Goal: Transaction & Acquisition: Subscribe to service/newsletter

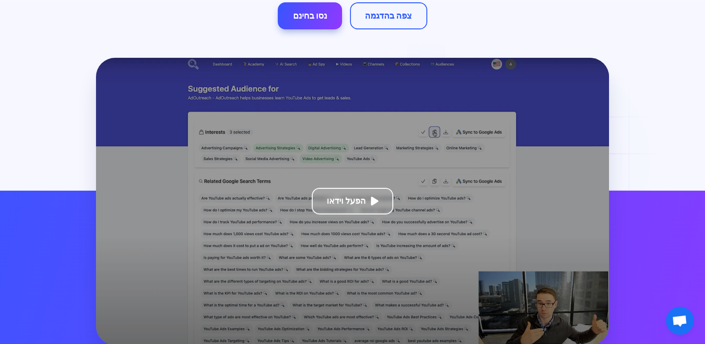
scroll to position [233, 0]
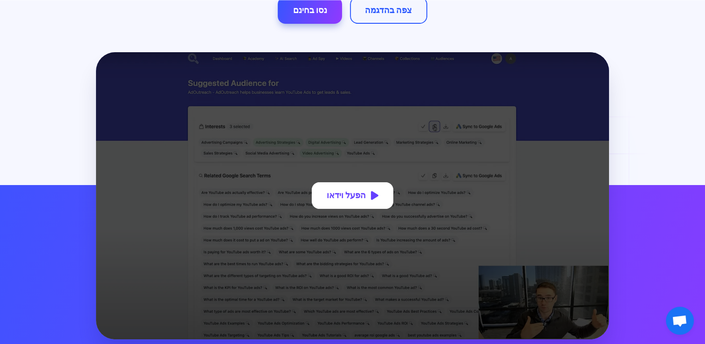
click at [351, 190] on div "הפעל וידאו" at bounding box center [345, 195] width 39 height 11
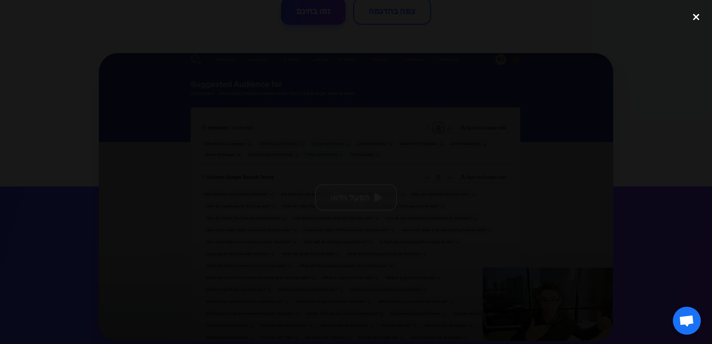
click at [698, 18] on div "סגור את Lightbox" at bounding box center [696, 17] width 32 height 20
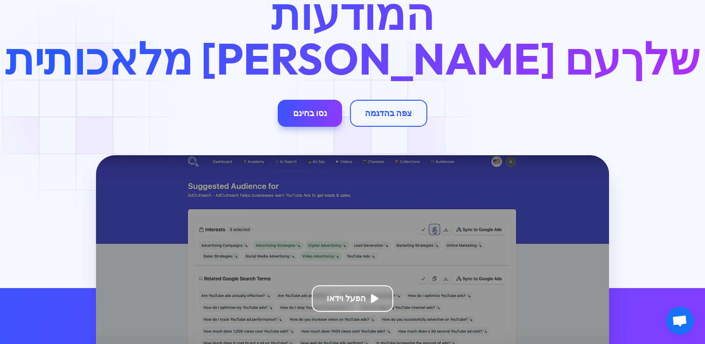
scroll to position [140, 0]
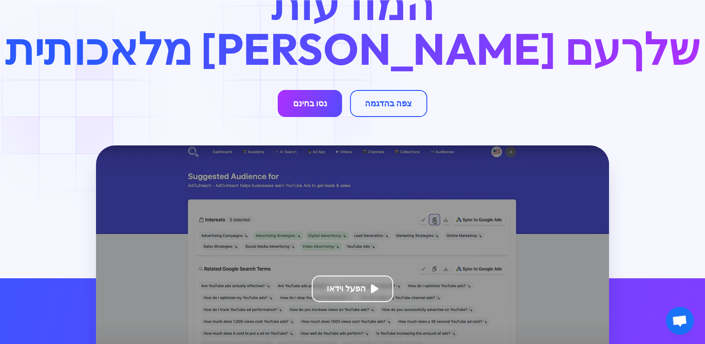
click at [303, 98] on div "נסו בחינם" at bounding box center [310, 103] width 34 height 11
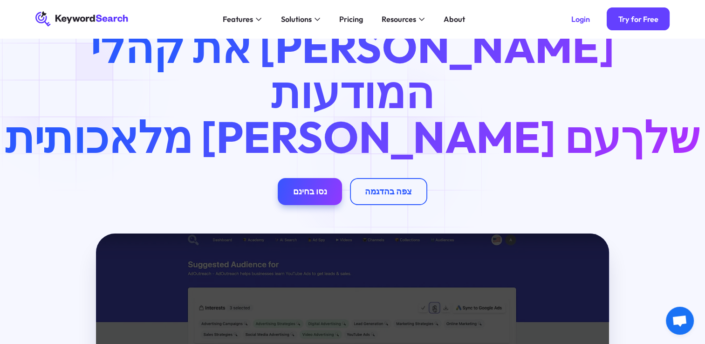
scroll to position [47, 0]
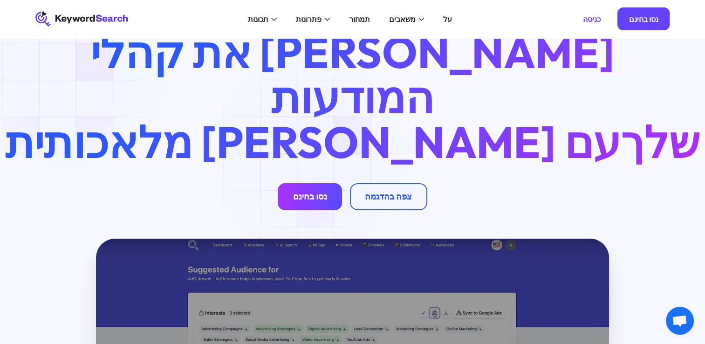
click at [311, 191] on div "נסו בחינם" at bounding box center [310, 196] width 34 height 11
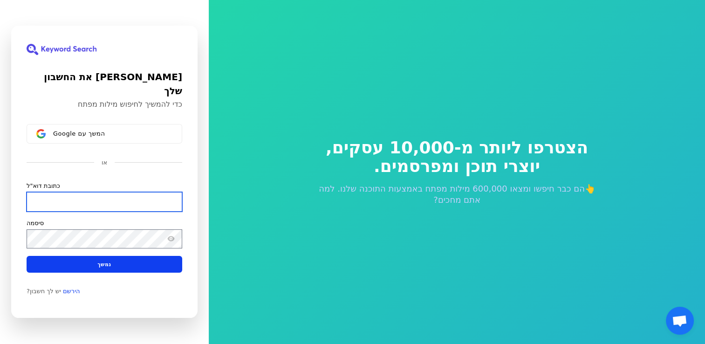
click at [80, 199] on input "כתובת דוא"ל" at bounding box center [105, 202] width 156 height 20
type input "צ"
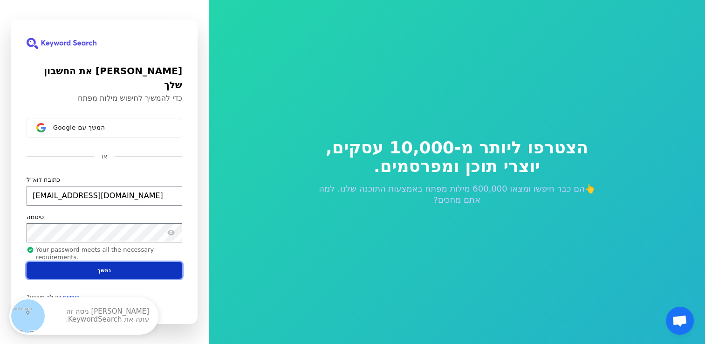
click at [69, 262] on button "נמשך" at bounding box center [105, 270] width 156 height 17
type input "[EMAIL_ADDRESS][DOMAIN_NAME]"
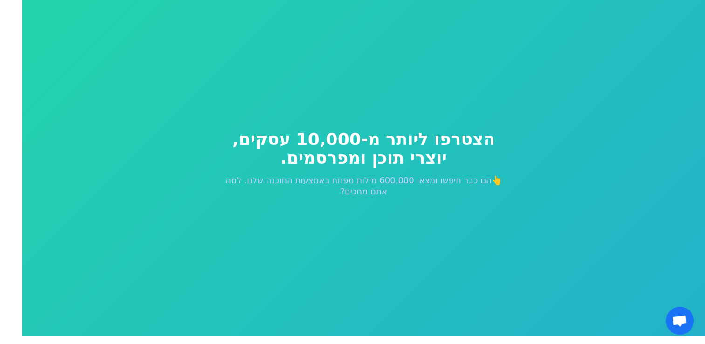
scroll to position [11, 0]
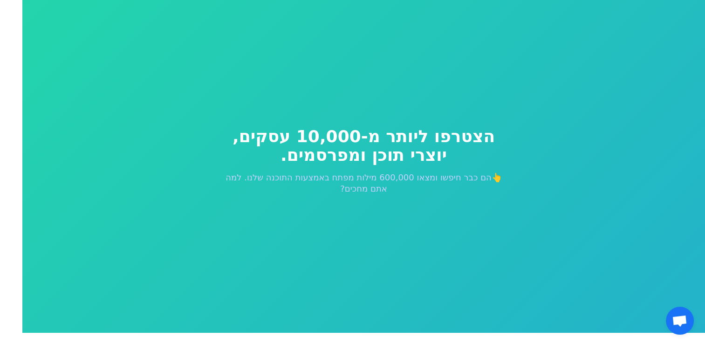
click at [355, 210] on div "הצטרפו ליותר מ-10,000 עסקים, יוצרי תוכן ומפרסמים. 👆הם כבר חיפשו ומצאו 600,000 מ…" at bounding box center [363, 161] width 313 height 142
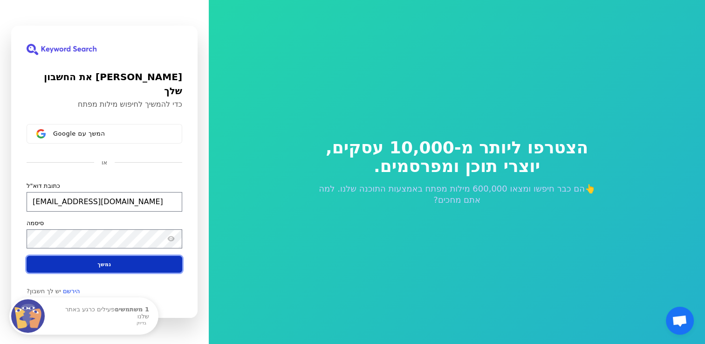
click at [99, 256] on button "נמשך" at bounding box center [105, 264] width 156 height 17
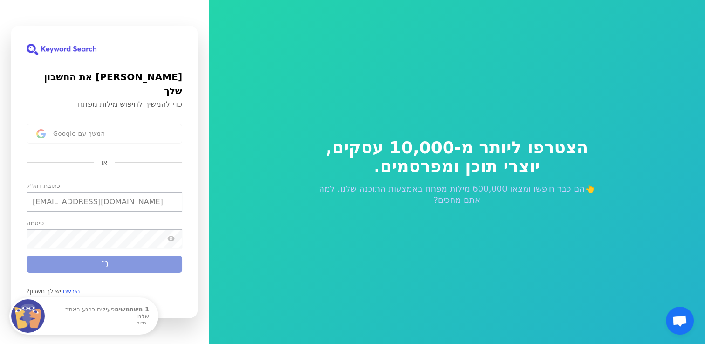
type input "[EMAIL_ADDRESS][DOMAIN_NAME]"
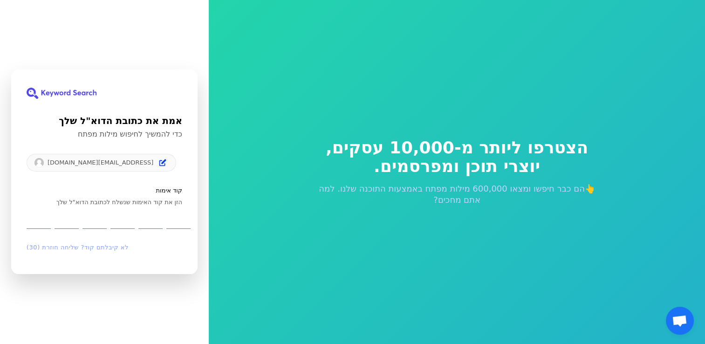
type input "6"
type input "5"
type input "7"
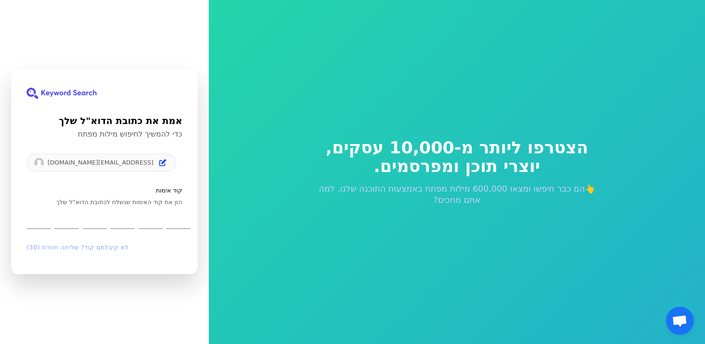
type input "7"
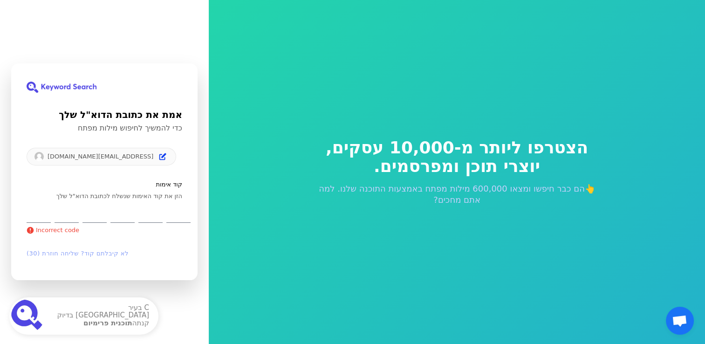
type input "6"
type input "5"
type input "7"
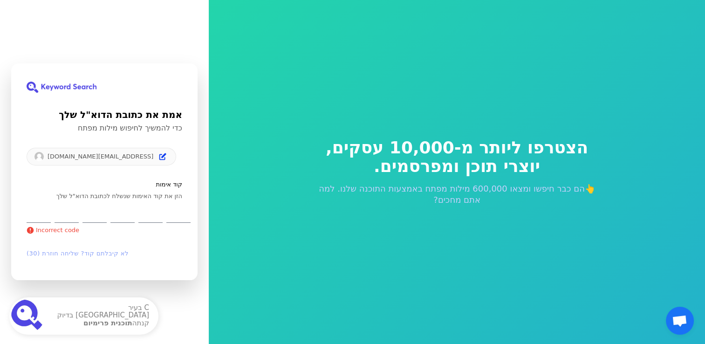
type input "7"
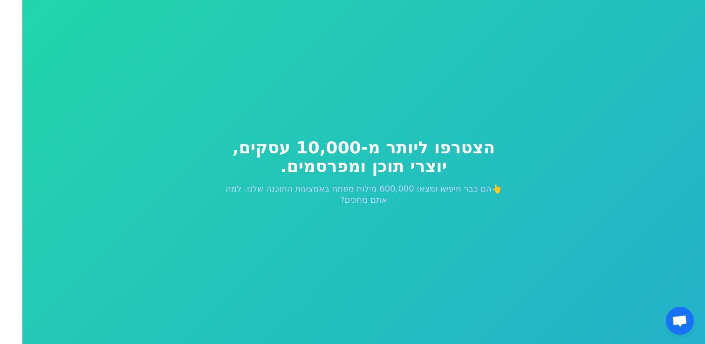
scroll to position [11, 0]
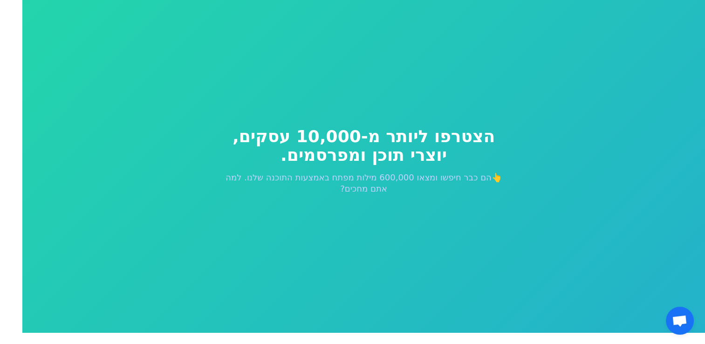
click at [434, 178] on p "👆הם כבר חיפשו ומצאו 600,000 מילות מפתח באמצעות התוכנה שלנו. למה אתם מחכים?" at bounding box center [363, 183] width 283 height 22
click at [669, 330] on span "פתח צ'אט" at bounding box center [679, 320] width 28 height 28
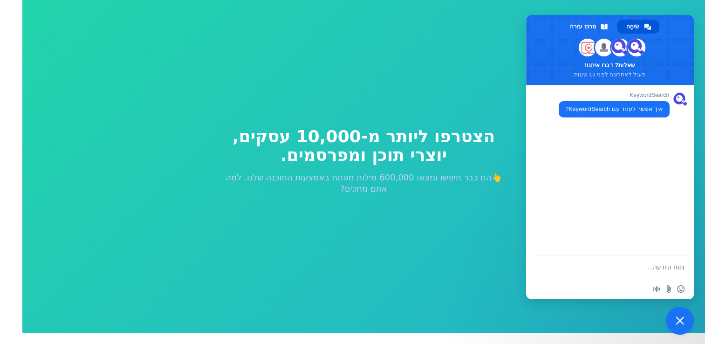
click at [465, 228] on div "הצטרפו ליותר מ-10,000 עסקים, יוצרי תוכן ומפרסמים. 👆הם כבר חיפשו ומצאו 600,000 מ…" at bounding box center [363, 161] width 313 height 142
click at [425, 210] on div "הצטרפו ליותר מ-10,000 עסקים, יוצרי תוכן ומפרסמים. 👆הם כבר חיפשו ומצאו 600,000 מ…" at bounding box center [363, 161] width 313 height 142
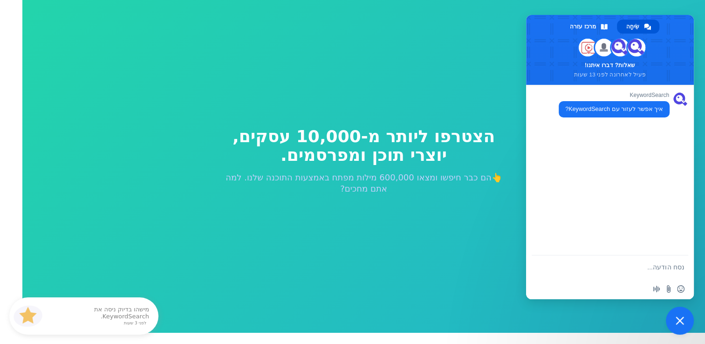
click at [365, 237] on div "הצטרפו ליותר מ-10,000 עסקים, יוצרי תוכן ומפרסמים. 👆הם כבר חיפשו ומצאו 600,000 מ…" at bounding box center [363, 161] width 682 height 344
click at [124, 321] on small "לפני 3 שעות" at bounding box center [101, 323] width 90 height 5
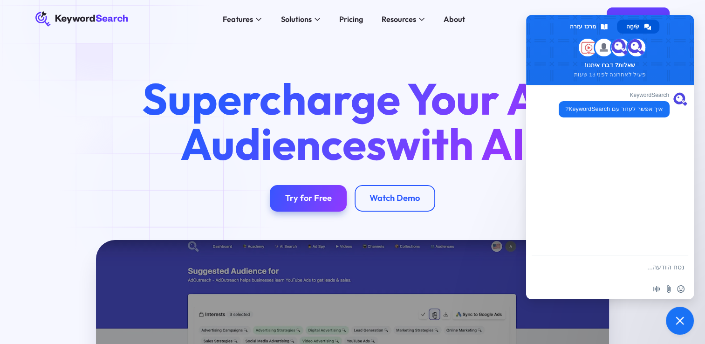
click at [171, 196] on div "Supercharge Your Ad Audiences with AI Try for Free Watch Demo" at bounding box center [351, 144] width 455 height 136
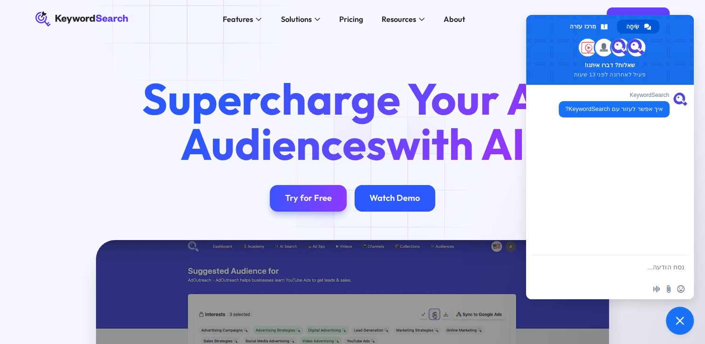
click at [385, 189] on div "Watch Demo" at bounding box center [394, 198] width 81 height 27
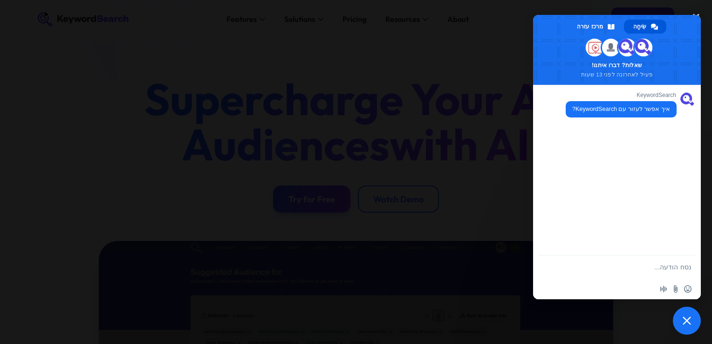
click at [689, 322] on span "סגור צ'אט" at bounding box center [686, 320] width 8 height 8
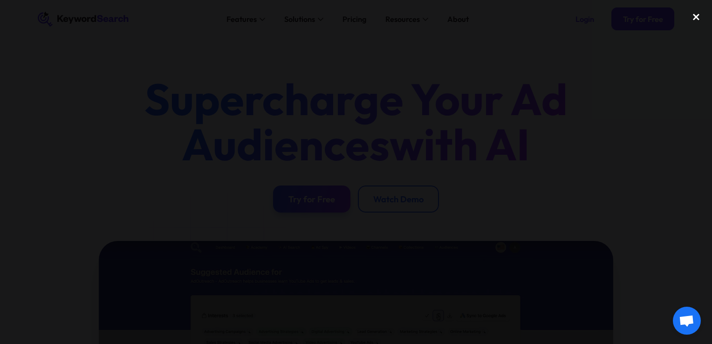
click at [697, 14] on div "close lightbox" at bounding box center [696, 17] width 32 height 20
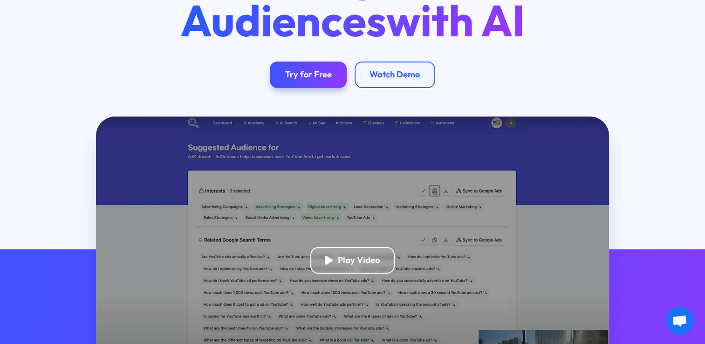
scroll to position [140, 0]
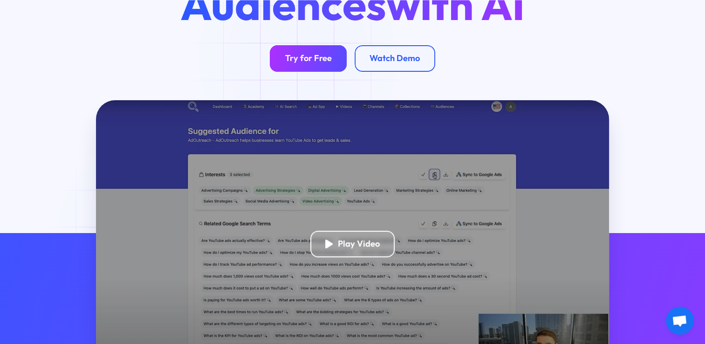
drag, startPoint x: 300, startPoint y: 59, endPoint x: 321, endPoint y: 51, distance: 22.6
click at [300, 59] on div "Try for Free" at bounding box center [308, 58] width 47 height 11
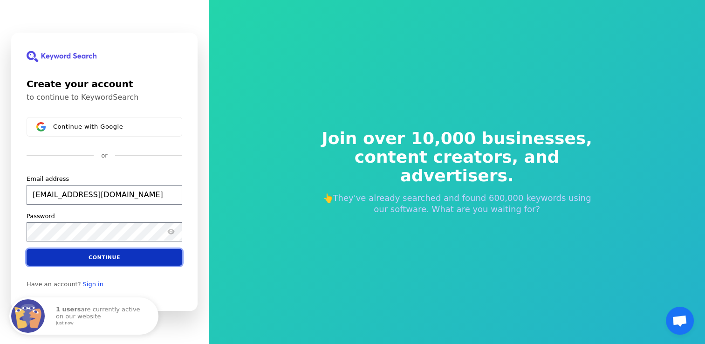
click at [61, 252] on button "Continue" at bounding box center [105, 257] width 156 height 17
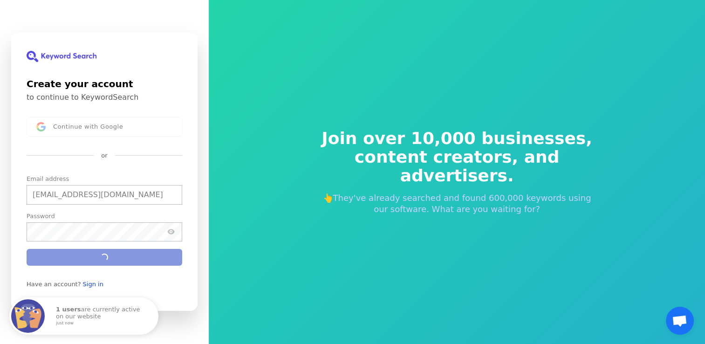
type input "[EMAIL_ADDRESS][DOMAIN_NAME]"
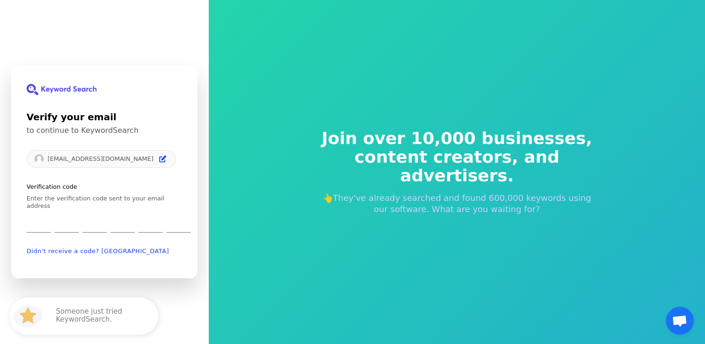
type input "8"
type input "2"
type input "7"
type input "1"
type input "6"
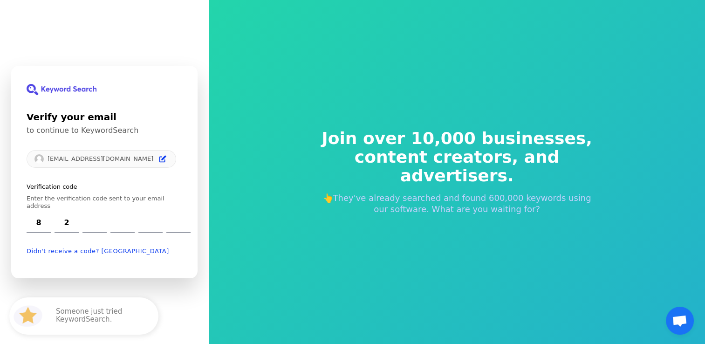
type input "6"
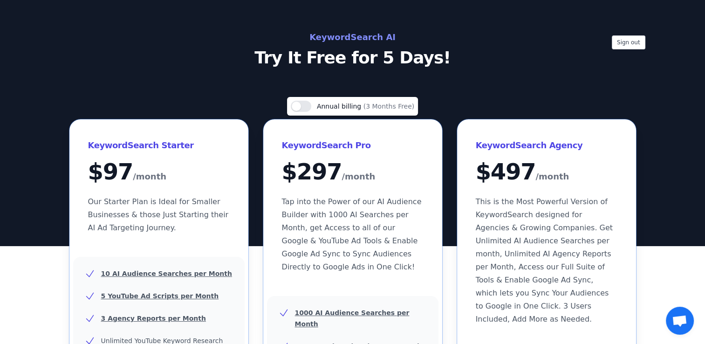
drag, startPoint x: 544, startPoint y: 74, endPoint x: 542, endPoint y: 35, distance: 38.7
click at [542, 35] on h2 "KeywordSearch AI" at bounding box center [352, 37] width 417 height 15
click at [256, 16] on div "Sign out KeywordSearch AI Try It Free for 5 Days!" at bounding box center [352, 123] width 705 height 246
click at [297, 99] on div "Use setting Annual billing (3 Months Free)" at bounding box center [352, 106] width 131 height 19
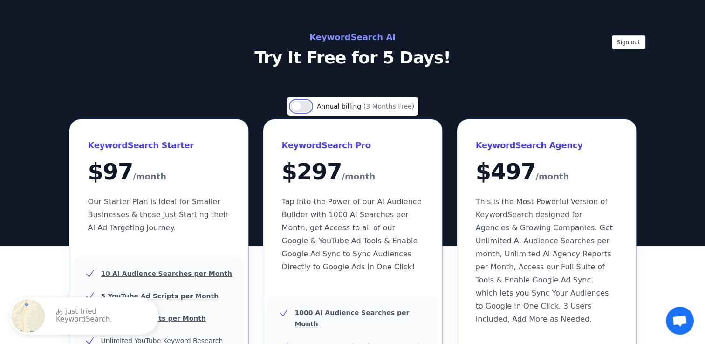
click at [299, 105] on button "Use setting" at bounding box center [301, 106] width 20 height 11
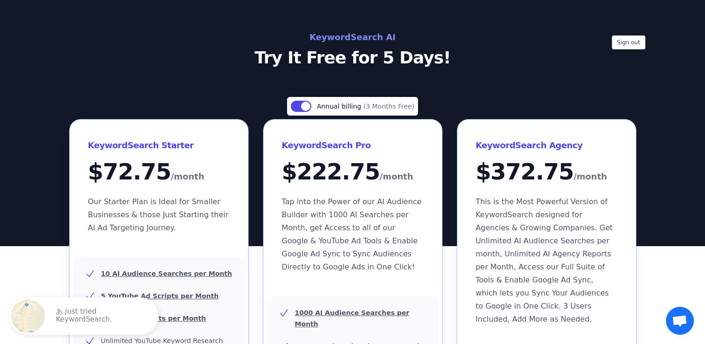
click at [367, 54] on p "Try It Free for 5 Days!" at bounding box center [352, 57] width 417 height 19
click at [363, 38] on h2 "KeywordSearch AI" at bounding box center [352, 37] width 417 height 15
click at [349, 105] on span "Annual billing" at bounding box center [340, 105] width 47 height 7
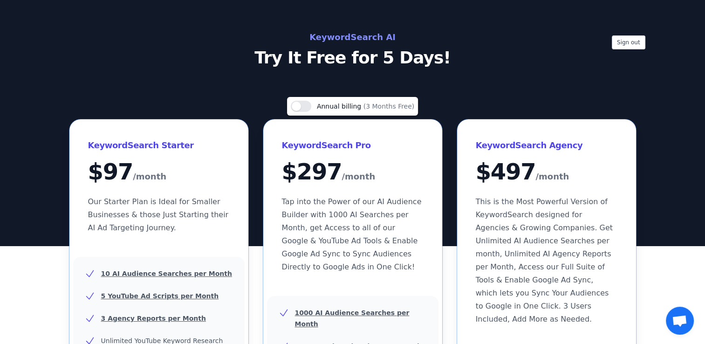
click at [373, 103] on span "(3 Months Free)" at bounding box center [388, 105] width 51 height 7
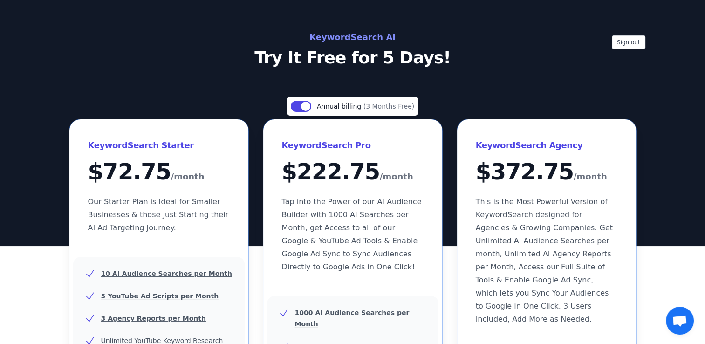
click at [352, 102] on span "Annual billing" at bounding box center [340, 105] width 47 height 7
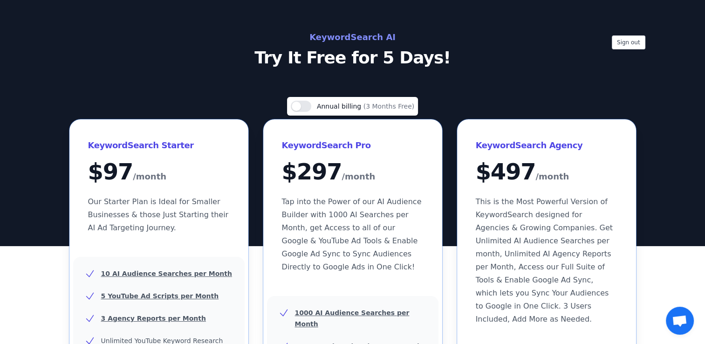
click at [352, 102] on span "Annual billing" at bounding box center [340, 105] width 47 height 7
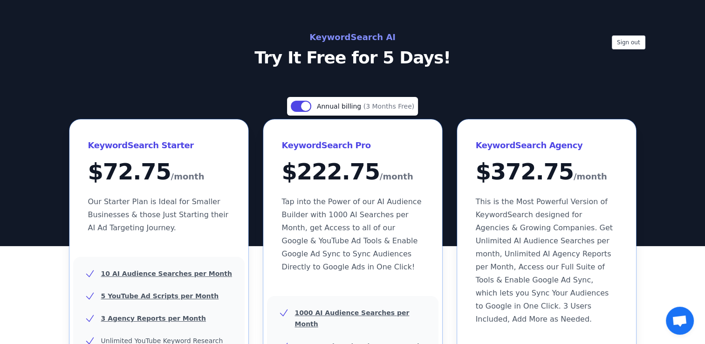
click at [352, 102] on span "Annual billing" at bounding box center [340, 105] width 47 height 7
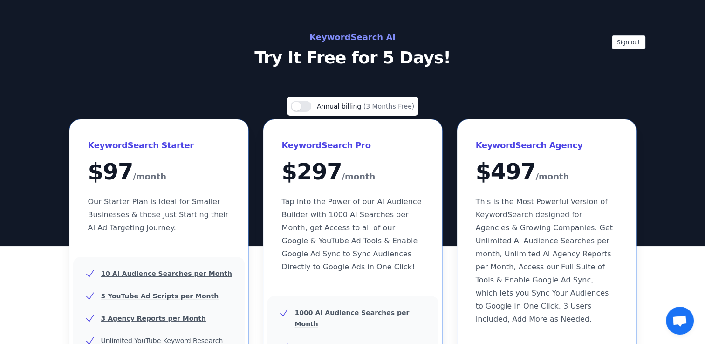
click at [352, 102] on span "Annual billing" at bounding box center [340, 105] width 47 height 7
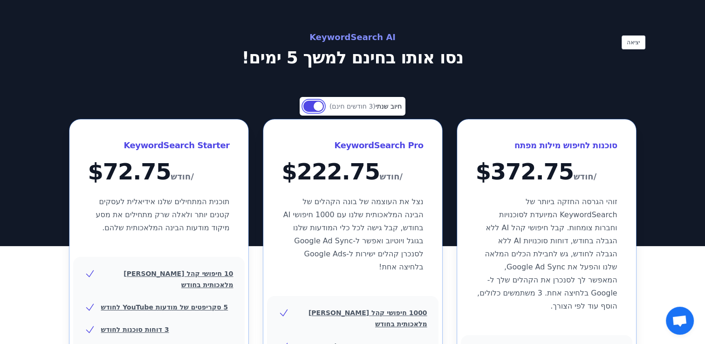
click at [308, 105] on button "השתמש בהגדרה" at bounding box center [313, 106] width 20 height 11
